Goal: Task Accomplishment & Management: Manage account settings

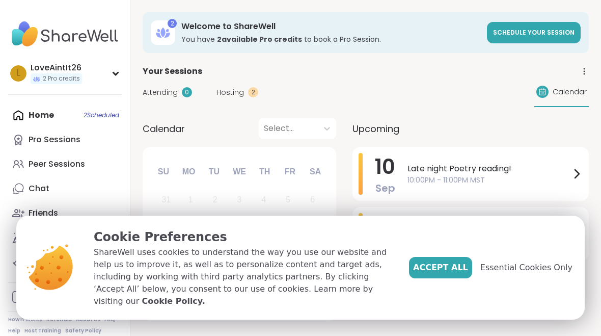
click at [455, 270] on span "Accept All" at bounding box center [440, 267] width 55 height 12
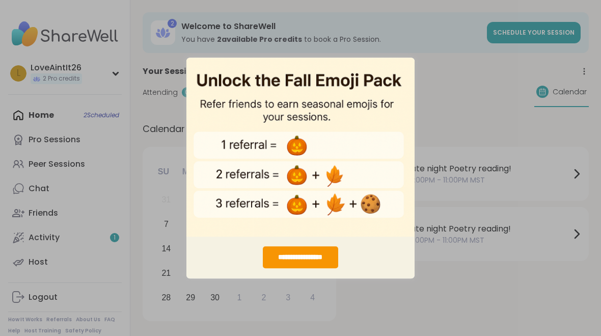
click at [352, 295] on div "**********" at bounding box center [300, 168] width 601 height 336
click at [338, 321] on div "**********" at bounding box center [300, 168] width 601 height 336
click at [327, 267] on div "**********" at bounding box center [300, 257] width 75 height 22
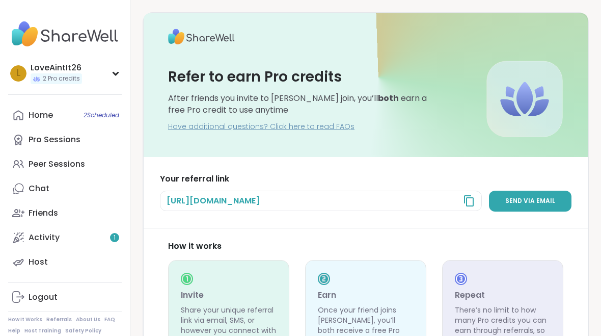
click at [49, 238] on div "Activity 1" at bounding box center [44, 237] width 31 height 11
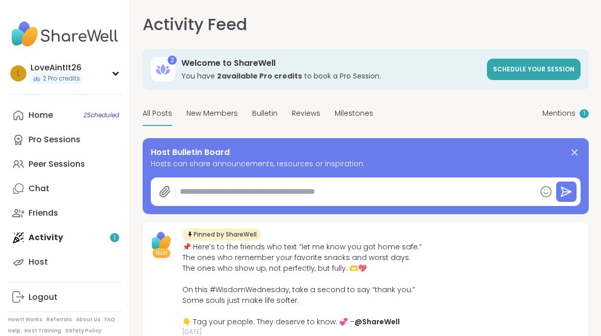
click at [82, 133] on link "Pro Sessions" at bounding box center [65, 139] width 114 height 24
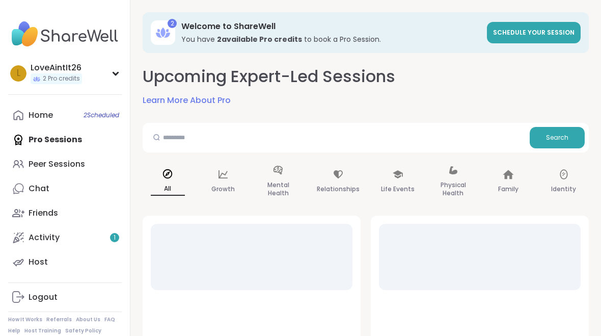
click at [46, 112] on div "Home 2 Scheduled" at bounding box center [41, 114] width 24 height 11
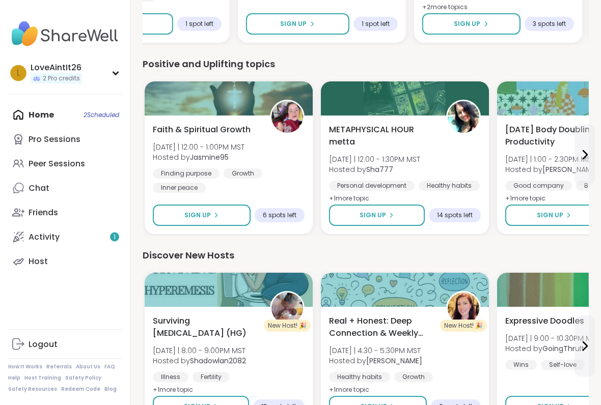
scroll to position [1050, 0]
click at [395, 136] on span "METAPHYSICAL HOUR metta" at bounding box center [382, 136] width 106 height 24
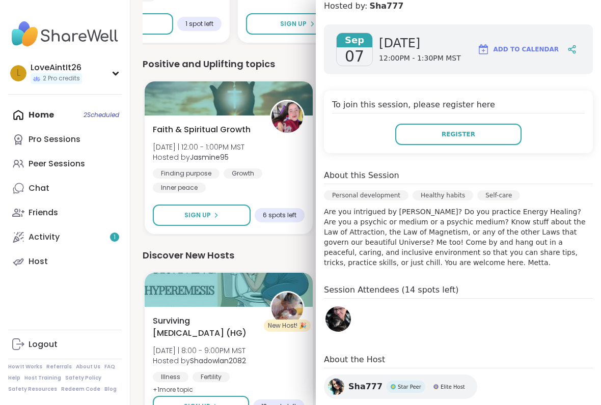
scroll to position [123, 0]
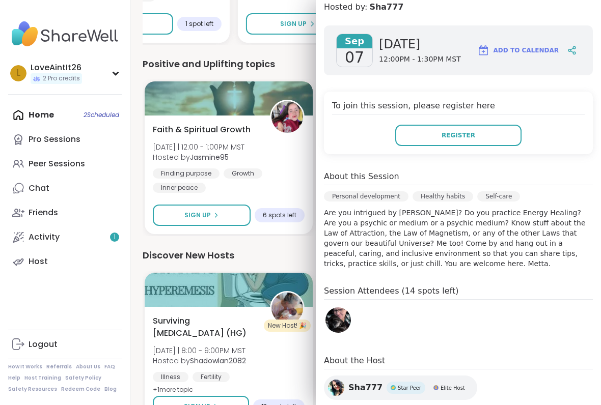
click at [282, 140] on div "Faith & Spiritual Growth [DATE] | 12:00 - 1:00PM MST Hosted by Jasmine95 Findin…" at bounding box center [229, 158] width 152 height 69
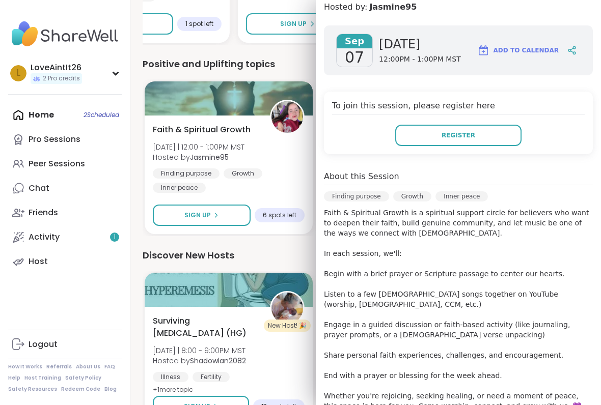
click at [278, 180] on div "Finding purpose Growth Inner peace" at bounding box center [229, 181] width 152 height 24
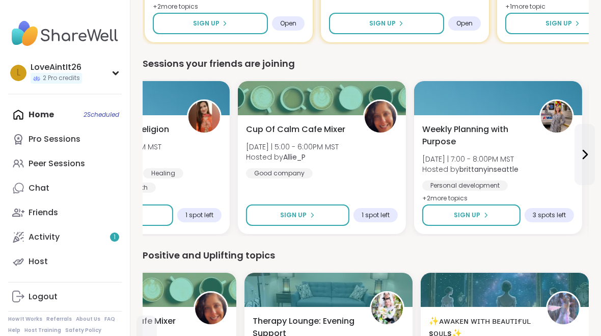
scroll to position [859, 0]
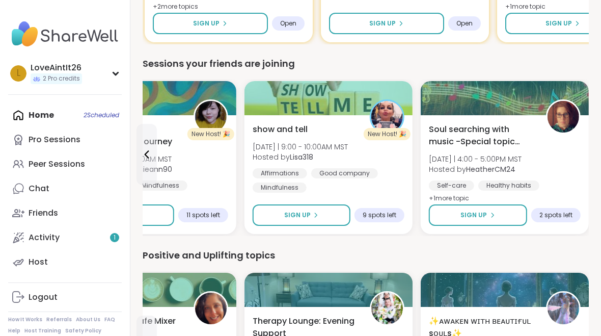
click at [42, 112] on div "Home 2 Scheduled Pro Sessions Peer Sessions Chat Friends Activity 1 Host" at bounding box center [65, 188] width 114 height 171
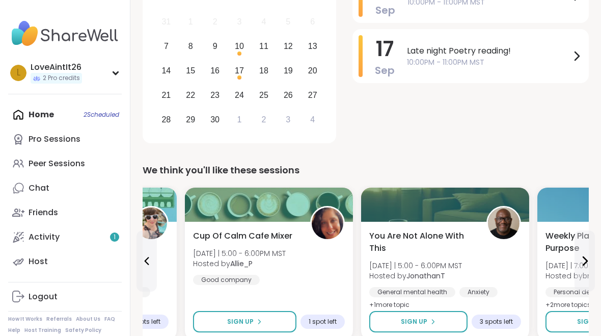
scroll to position [0, 0]
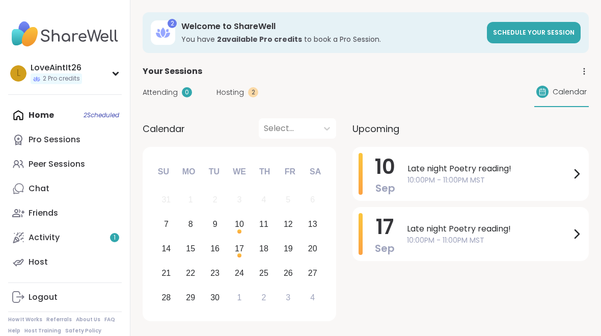
click at [469, 175] on span "10:00PM - 11:00PM MST" at bounding box center [488, 180] width 163 height 11
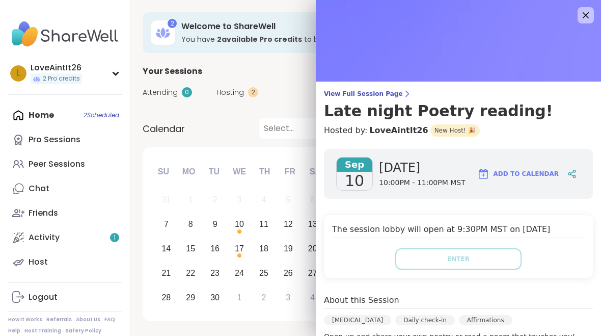
click at [391, 178] on span "10:00PM - 11:00PM MST" at bounding box center [422, 183] width 87 height 10
click at [371, 90] on span "View Full Session Page" at bounding box center [458, 94] width 269 height 8
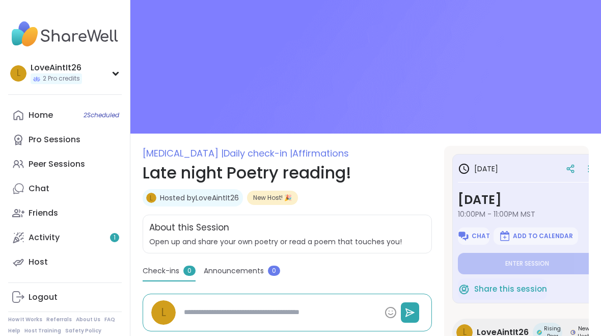
click at [590, 164] on section "[MEDICAL_DATA] | Daily check-in | Affirmations Late night Poetry reading! L Hos…" at bounding box center [365, 287] width 471 height 283
click at [587, 167] on icon at bounding box center [589, 168] width 10 height 14
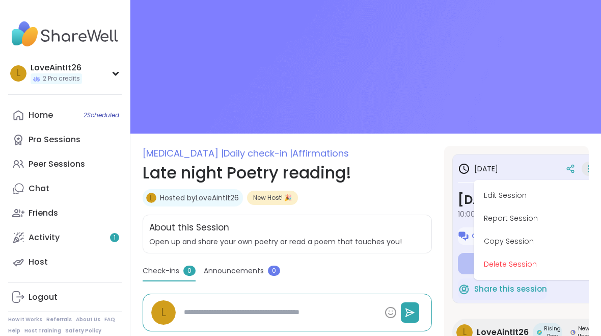
click at [490, 257] on button "Delete Session" at bounding box center [535, 264] width 114 height 23
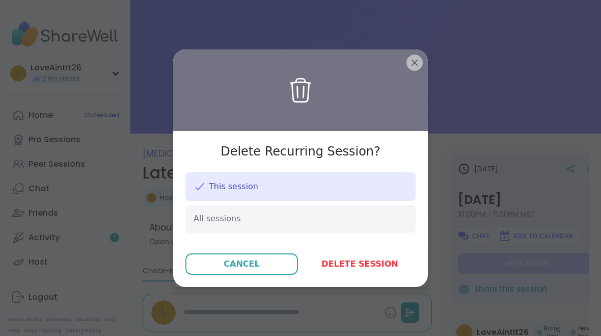
click at [347, 269] on button "Delete session" at bounding box center [360, 263] width 112 height 21
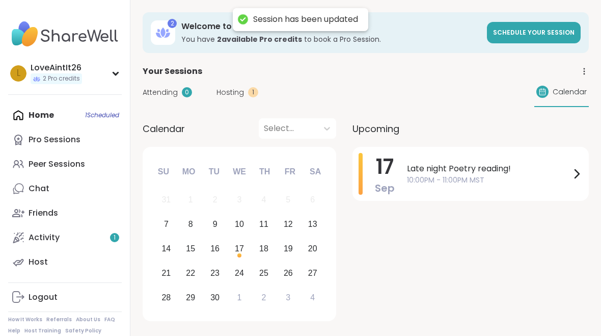
click at [486, 171] on span "Late night Poetry reading!" at bounding box center [488, 168] width 163 height 12
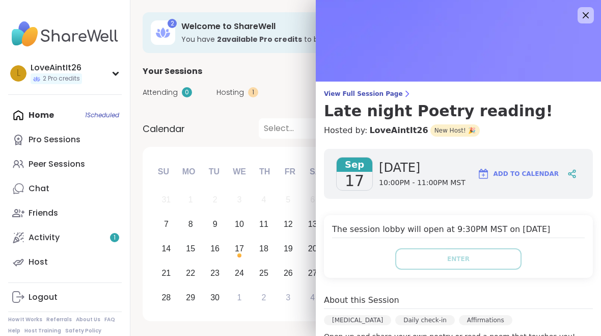
click at [371, 90] on span "View Full Session Page" at bounding box center [458, 94] width 269 height 8
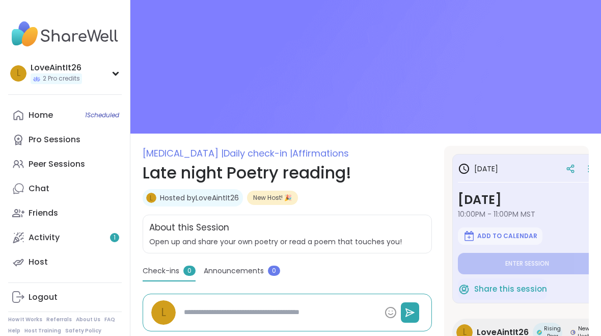
click at [588, 171] on icon at bounding box center [589, 168] width 10 height 14
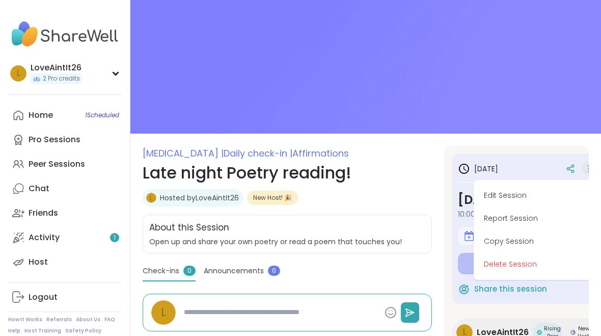
click at [520, 267] on button "Delete Session" at bounding box center [535, 264] width 114 height 23
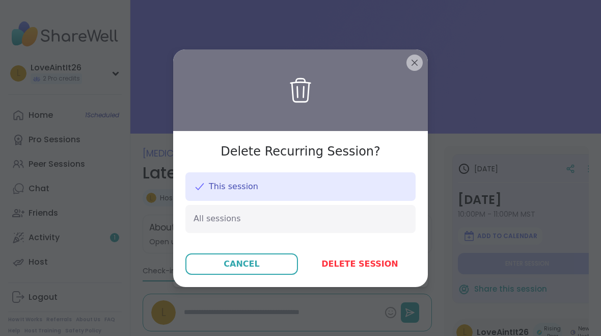
click at [359, 258] on span "Delete session" at bounding box center [359, 264] width 76 height 12
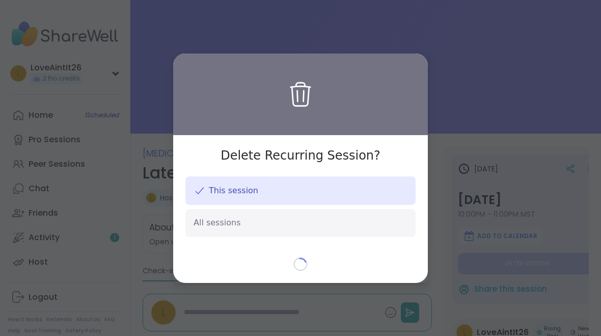
type textarea "*"
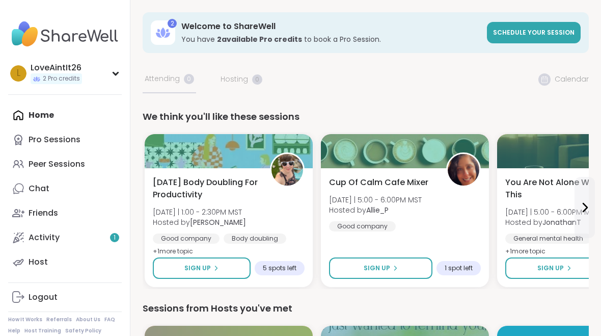
click at [92, 250] on link "Host" at bounding box center [65, 262] width 114 height 24
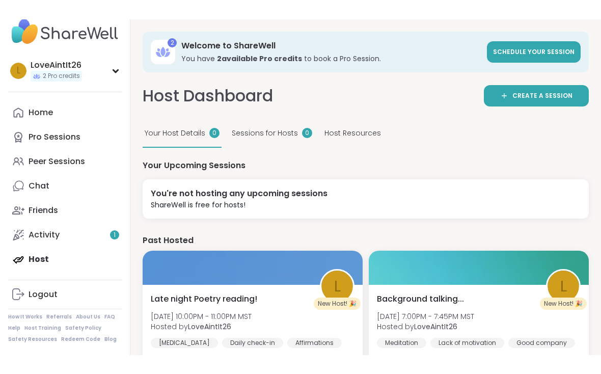
scroll to position [21, 0]
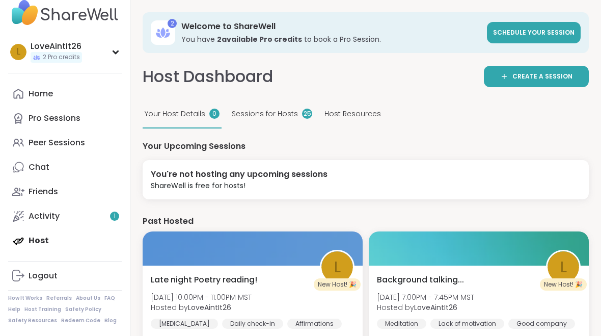
click at [290, 120] on div "Sessions for Hosts 25" at bounding box center [272, 114] width 85 height 28
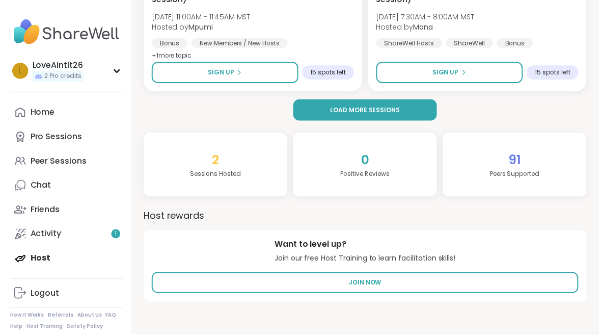
scroll to position [530, 0]
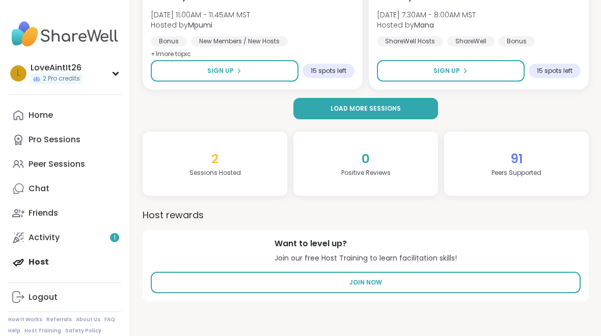
click at [396, 286] on link "Join Now" at bounding box center [366, 281] width 430 height 21
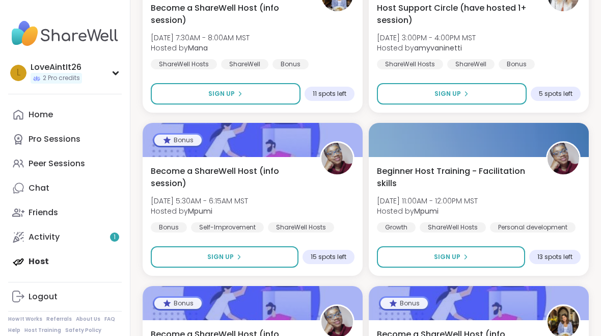
scroll to position [172, 0]
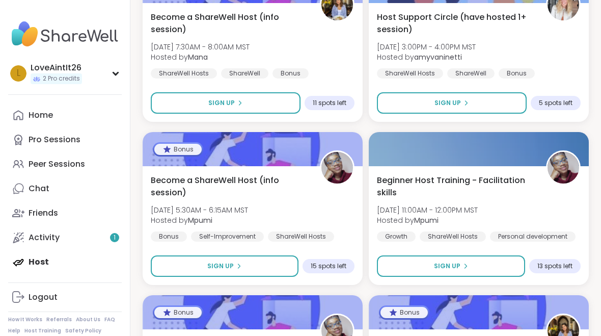
click at [58, 164] on div "Peer Sessions" at bounding box center [57, 163] width 57 height 11
